Goal: Complete application form

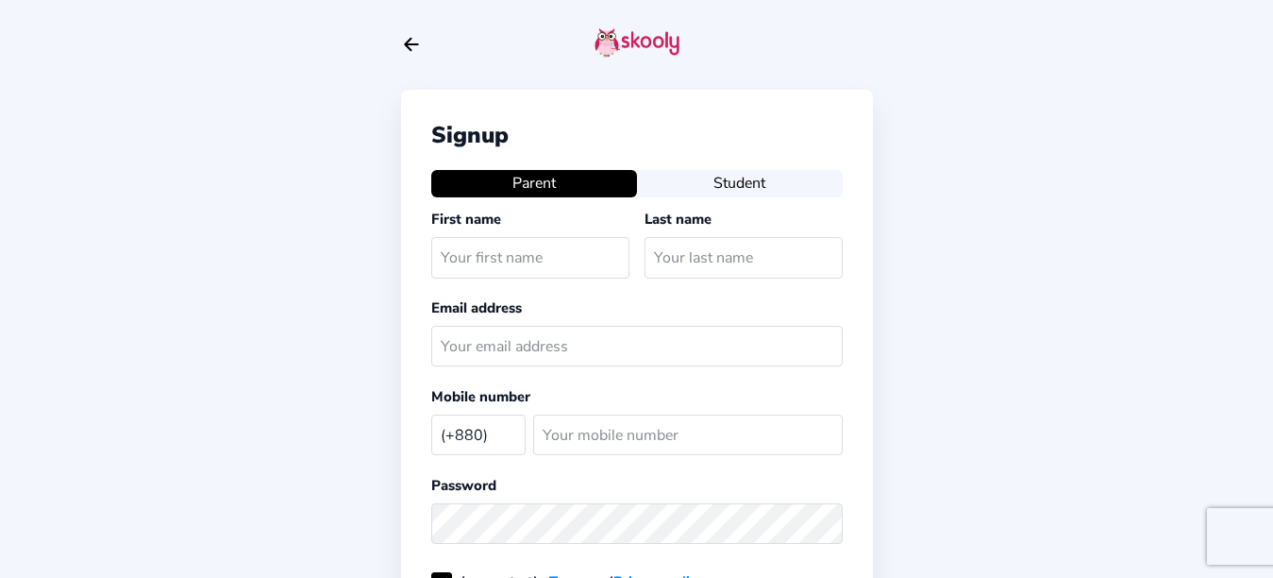
select select "BD"
click at [469, 270] on input "text" at bounding box center [530, 257] width 198 height 41
type input "shalmara high [DOMAIN_NAME] com"
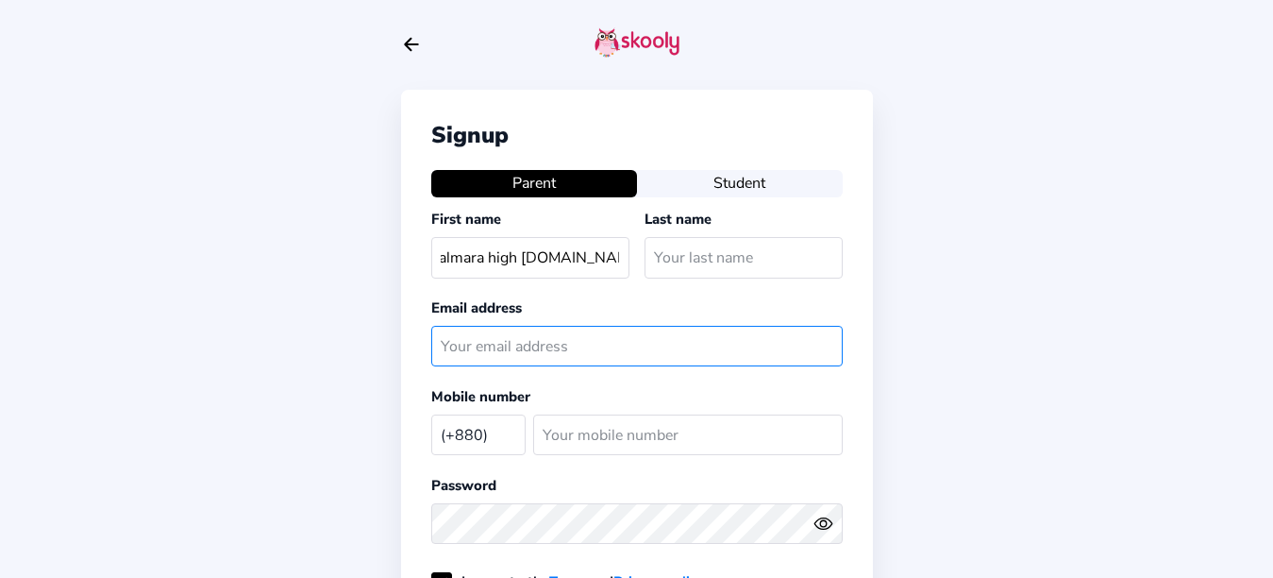
scroll to position [0, 0]
click at [451, 349] on input "text" at bounding box center [637, 346] width 412 height 41
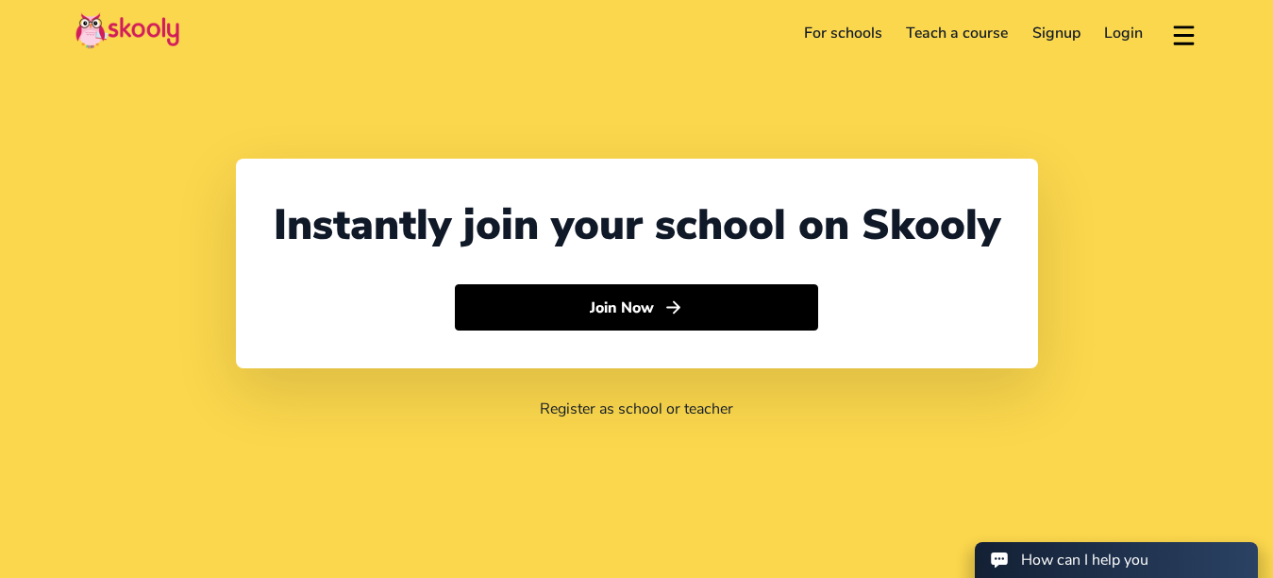
select select "880"
select select "[GEOGRAPHIC_DATA]"
select select "[GEOGRAPHIC_DATA]/[GEOGRAPHIC_DATA]"
